Goal: Task Accomplishment & Management: Use online tool/utility

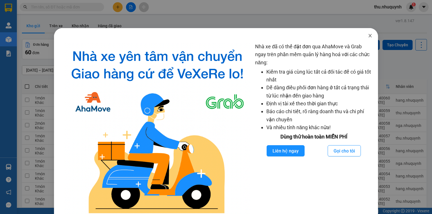
click at [368, 36] on icon "close" at bounding box center [369, 35] width 3 height 3
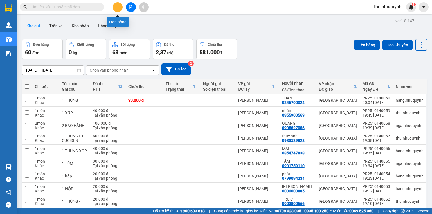
click at [120, 5] on button at bounding box center [118, 7] width 10 height 10
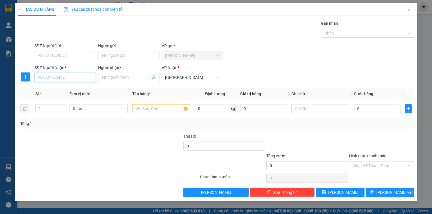
click at [69, 79] on input "SĐT Người Nhận *" at bounding box center [65, 77] width 61 height 9
type input "0934179907"
click at [91, 90] on div "0934179907 - HẬU (chưa lấy hàng)" at bounding box center [69, 88] width 62 height 6
type input "HẬU (chưa lấy hàng)"
type input "50.000"
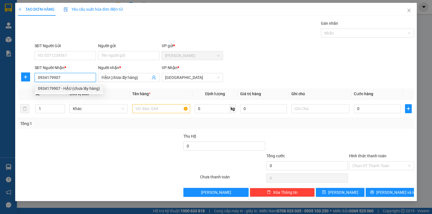
type input "50.000"
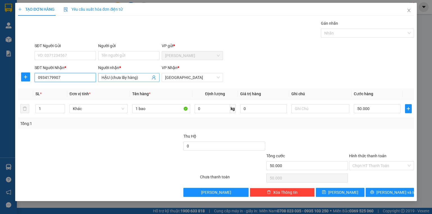
type input "0934179907"
click at [144, 77] on input "HẬU (chưa lấy hàng)" at bounding box center [125, 77] width 49 height 6
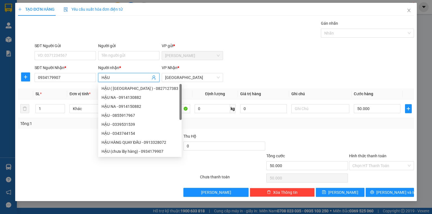
type input "HẬU"
click at [283, 55] on div "SĐT Người Gửi VD: 0371234567 Người gửi Tên người gửi VP gửi * [PERSON_NAME]" at bounding box center [224, 53] width 382 height 20
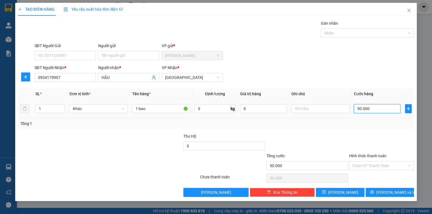
click at [376, 108] on input "50.000" at bounding box center [376, 108] width 47 height 9
type input "1"
type input "10"
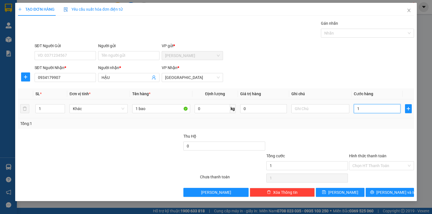
type input "10"
type input "100"
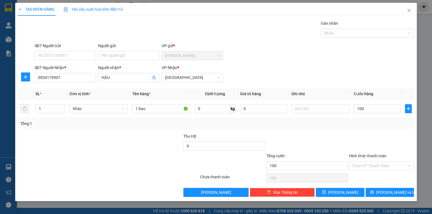
type input "100.000"
click at [369, 128] on div "Tổng: 1" at bounding box center [216, 123] width 396 height 11
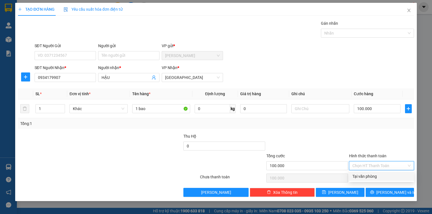
click at [365, 168] on input "Hình thức thanh toán" at bounding box center [379, 166] width 54 height 8
click at [360, 181] on div "Transit Pickup Surcharge Ids Transit Deliver Surcharge Ids Transit Deliver Surc…" at bounding box center [216, 108] width 396 height 177
drag, startPoint x: 368, startPoint y: 167, endPoint x: 363, endPoint y: 177, distance: 11.4
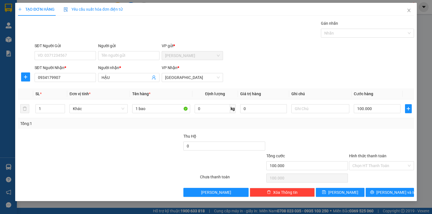
click at [368, 167] on input "Hình thức thanh toán" at bounding box center [379, 166] width 54 height 8
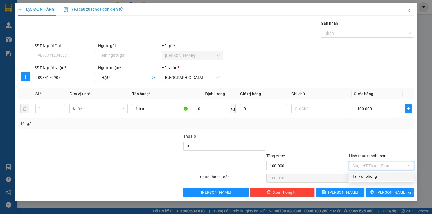
click at [362, 179] on div "Tại văn phòng" at bounding box center [381, 176] width 58 height 6
type input "0"
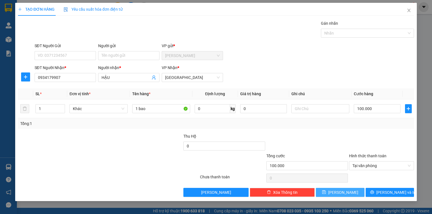
click at [351, 192] on button "[PERSON_NAME]" at bounding box center [339, 192] width 49 height 9
type input "0"
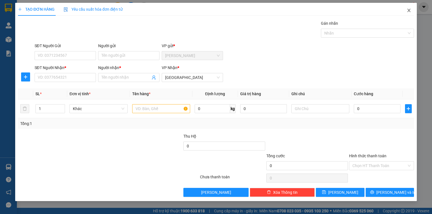
click at [409, 12] on icon "close" at bounding box center [408, 10] width 4 height 4
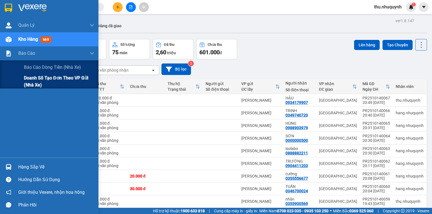
click at [41, 77] on span "Doanh số tạo đơn theo VP gửi (nhà xe)" at bounding box center [59, 81] width 70 height 14
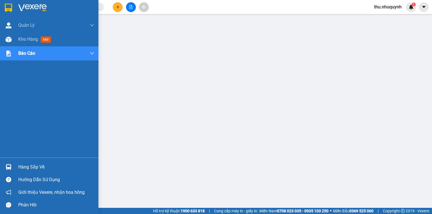
click at [35, 6] on img at bounding box center [32, 8] width 28 height 8
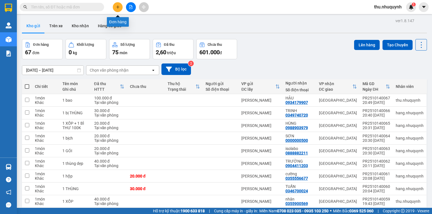
click at [118, 8] on icon "plus" at bounding box center [117, 6] width 0 height 3
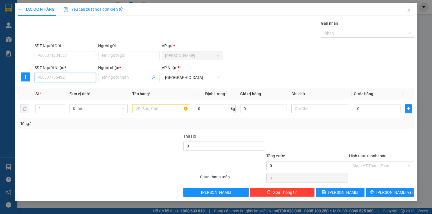
click at [39, 75] on input "SĐT Người Nhận *" at bounding box center [65, 77] width 61 height 9
type input "0000000000"
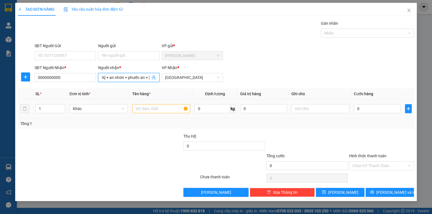
type input "mỹ tân + [GEOGRAPHIC_DATA] + an nhơn + phước an + [GEOGRAPHIC_DATA]"
click at [149, 107] on input "text" at bounding box center [161, 108] width 58 height 9
type input "a"
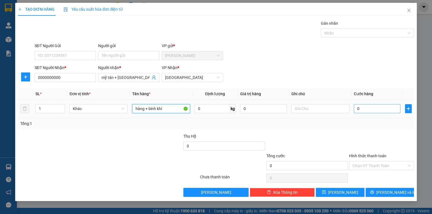
type input "hàng + bình khí"
click at [384, 112] on input "0" at bounding box center [376, 108] width 47 height 9
type input "5"
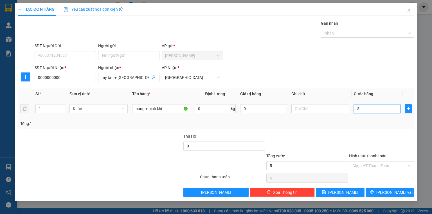
type input "51"
type input "510"
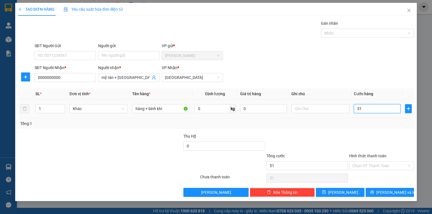
type input "510"
type input "510.000"
click at [347, 141] on div at bounding box center [306, 143] width 83 height 20
drag, startPoint x: 363, startPoint y: 163, endPoint x: 360, endPoint y: 176, distance: 13.4
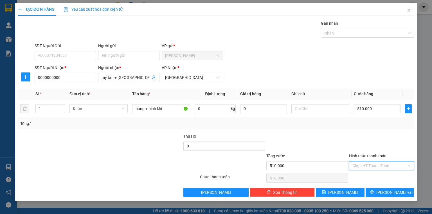
click at [362, 165] on input "Hình thức thanh toán" at bounding box center [379, 166] width 54 height 8
click at [359, 176] on div "Tại văn phòng" at bounding box center [381, 176] width 58 height 6
type input "0"
click at [353, 185] on div "Transit Pickup Surcharge Ids Transit Deliver Surcharge Ids Transit Deliver Surc…" at bounding box center [216, 108] width 396 height 177
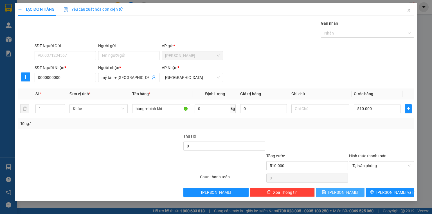
click at [349, 190] on button "[PERSON_NAME]" at bounding box center [339, 192] width 49 height 9
type input "0"
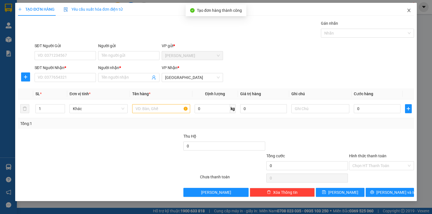
click at [407, 9] on icon "close" at bounding box center [408, 10] width 3 height 3
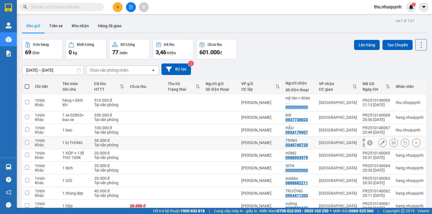
scroll to position [35, 0]
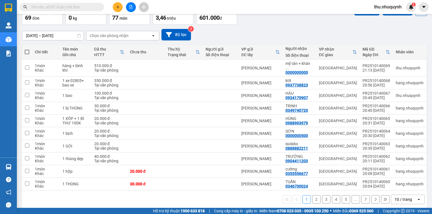
click at [397, 197] on div "10 / trang" at bounding box center [402, 200] width 17 height 6
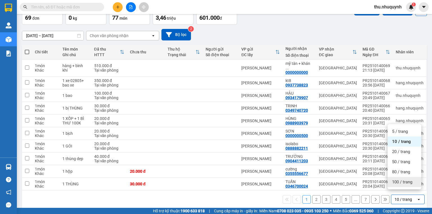
click at [395, 185] on div "100 / trang" at bounding box center [404, 182] width 34 height 10
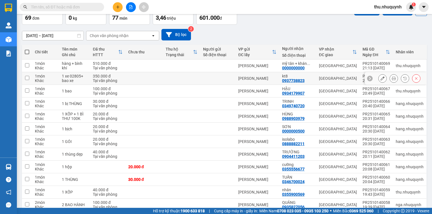
scroll to position [0, 0]
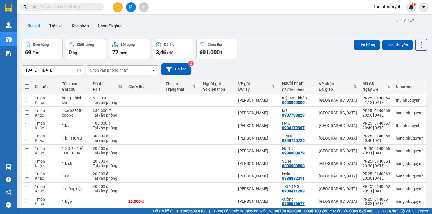
click at [28, 87] on span at bounding box center [27, 86] width 4 height 4
click at [27, 84] on input "checkbox" at bounding box center [27, 84] width 0 height 0
checkbox input "true"
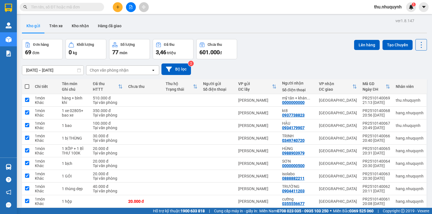
checkbox input "true"
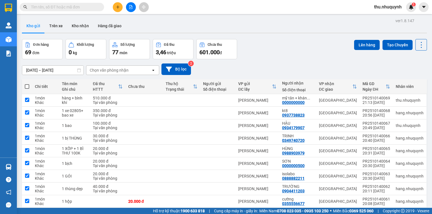
checkbox input "true"
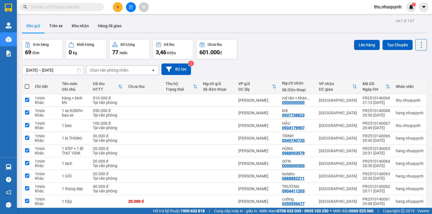
checkbox input "true"
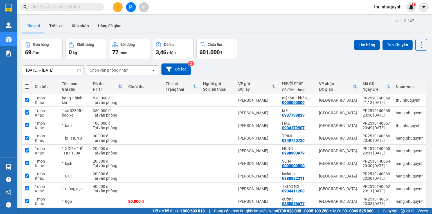
checkbox input "true"
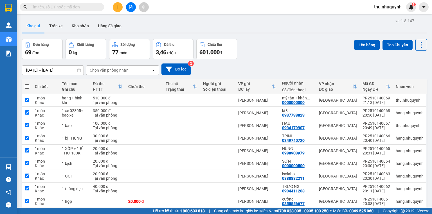
checkbox input "true"
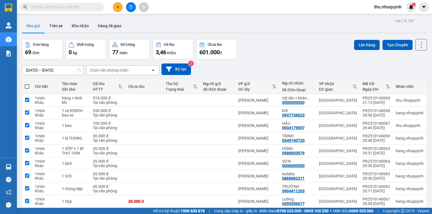
checkbox input "true"
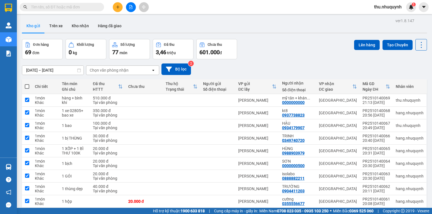
checkbox input "true"
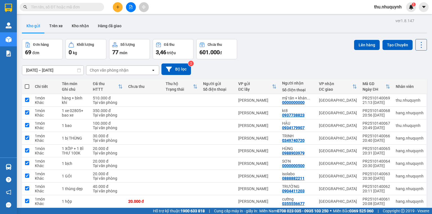
checkbox input "true"
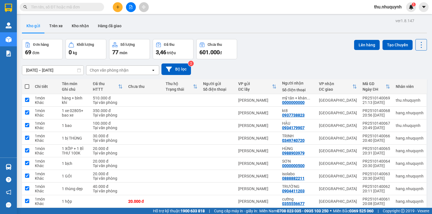
checkbox input "true"
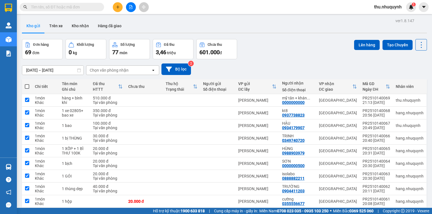
checkbox input "true"
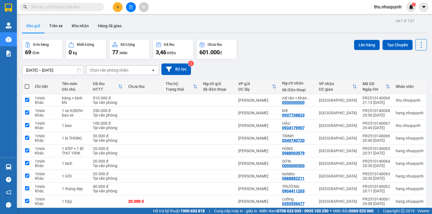
checkbox input "true"
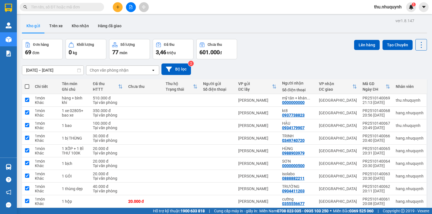
checkbox input "true"
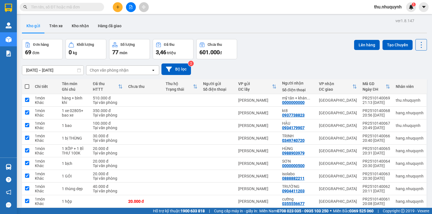
checkbox input "true"
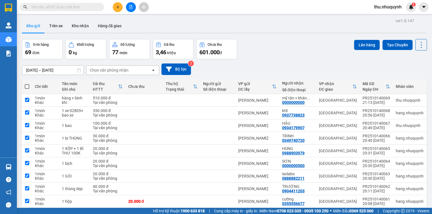
checkbox input "true"
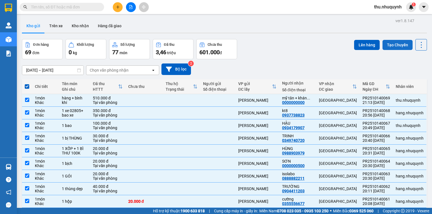
click at [393, 44] on button "Tạo Chuyến" at bounding box center [397, 45] width 30 height 10
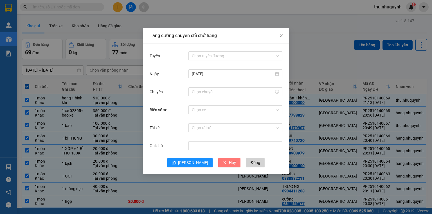
click at [229, 164] on span "Hủy" at bounding box center [232, 163] width 7 height 6
click at [246, 166] on button "Đóng" at bounding box center [255, 162] width 19 height 9
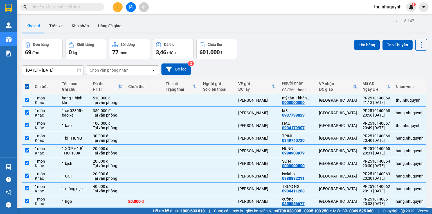
drag, startPoint x: 364, startPoint y: 44, endPoint x: 347, endPoint y: 65, distance: 27.8
click at [364, 44] on button "Lên hàng" at bounding box center [367, 45] width 26 height 10
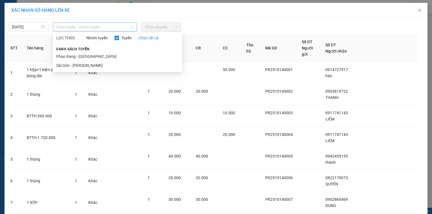
click at [101, 29] on span "Chọn tuyến - nhóm tuyến" at bounding box center [94, 27] width 77 height 8
click at [91, 55] on li "Phan Rang - [GEOGRAPHIC_DATA]" at bounding box center [117, 56] width 129 height 9
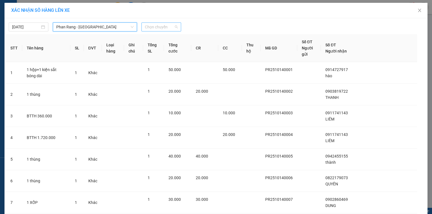
click at [161, 23] on span "Chọn chuyến" at bounding box center [161, 27] width 33 height 8
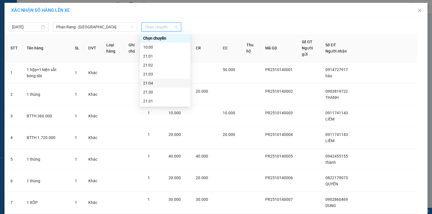
scroll to position [27, 0]
click at [161, 82] on div "22:00" at bounding box center [165, 83] width 44 height 6
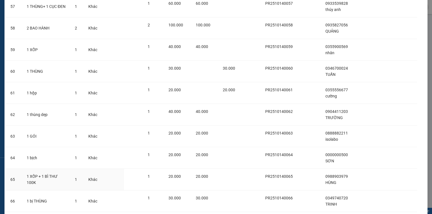
scroll to position [1387, 0]
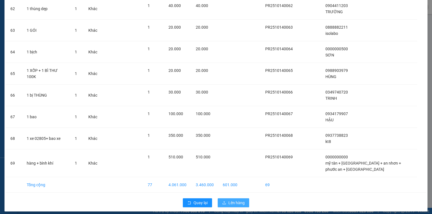
click at [235, 200] on span "Lên hàng" at bounding box center [236, 203] width 16 height 6
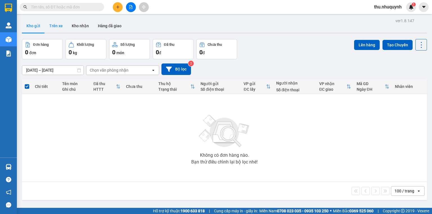
click at [61, 28] on button "Trên xe" at bounding box center [56, 25] width 22 height 13
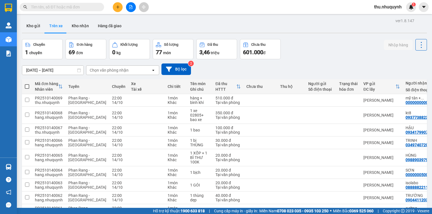
click at [392, 4] on span "thu.nhuquynh" at bounding box center [387, 6] width 37 height 7
click at [385, 18] on span "Đăng xuất" at bounding box center [389, 17] width 25 height 6
